Goal: Task Accomplishment & Management: Manage account settings

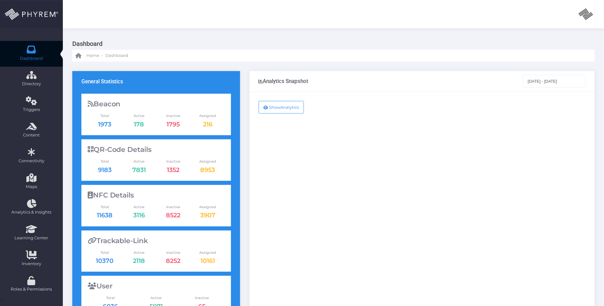
click at [383, 135] on div "Show Analytics" at bounding box center [422, 256] width 345 height 328
click at [30, 49] on icon at bounding box center [31, 49] width 11 height 0
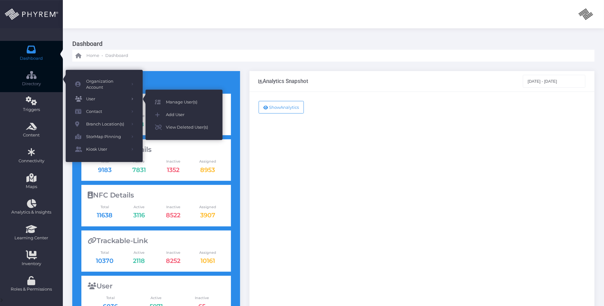
click at [173, 100] on span "Manage User(s)" at bounding box center [189, 102] width 47 height 8
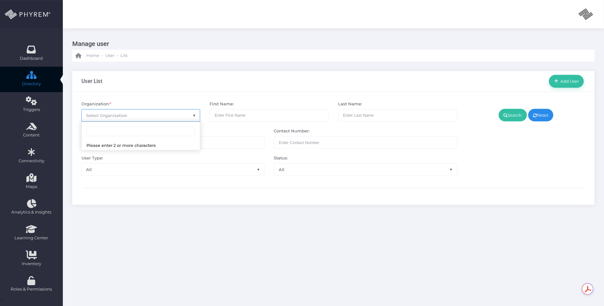
click at [161, 115] on span "Select Organization" at bounding box center [141, 115] width 119 height 12
type input "pinnacle"
select select "4799"
click at [507, 114] on link "Search" at bounding box center [513, 115] width 28 height 13
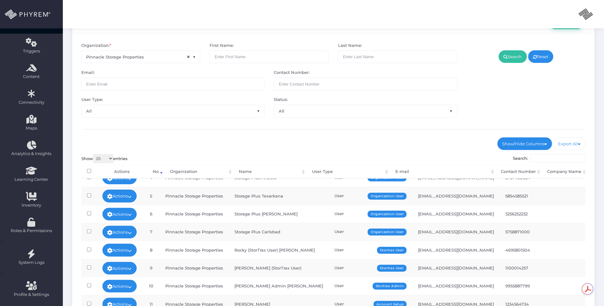
scroll to position [152, 0]
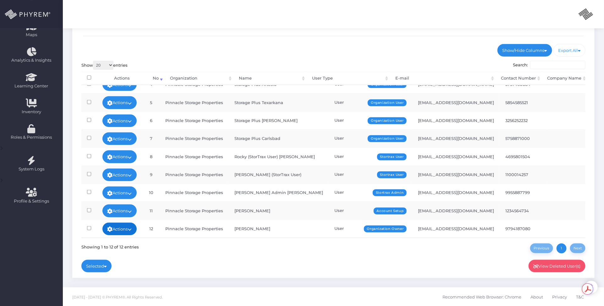
click at [137, 223] on link "Actions" at bounding box center [120, 229] width 35 height 13
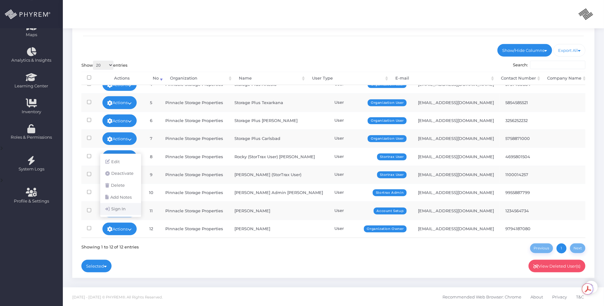
click at [123, 209] on link "Sign In" at bounding box center [120, 209] width 41 height 12
